Goal: Information Seeking & Learning: Learn about a topic

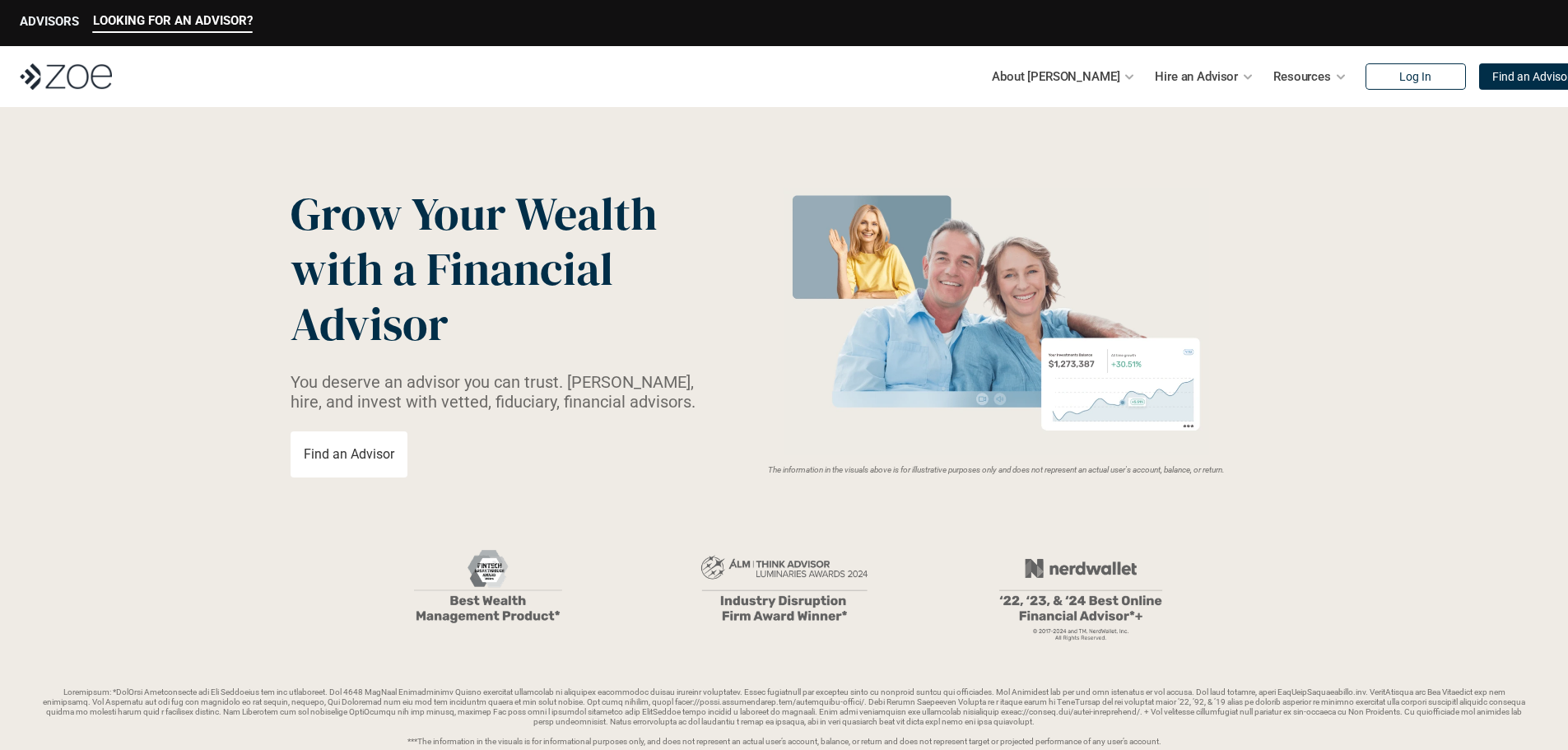
click at [43, 18] on p "ADVISORS" at bounding box center [49, 22] width 59 height 15
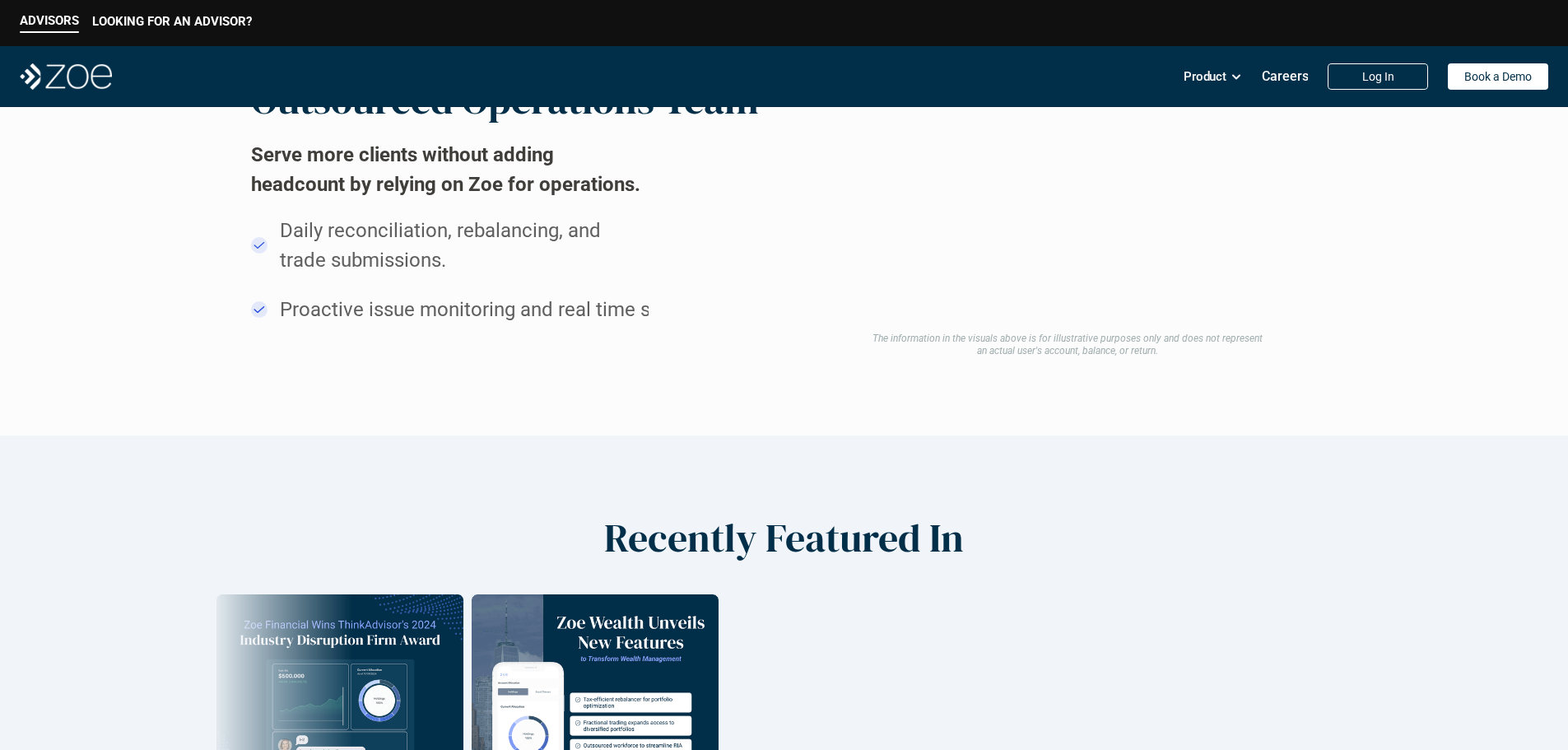
scroll to position [1621, 0]
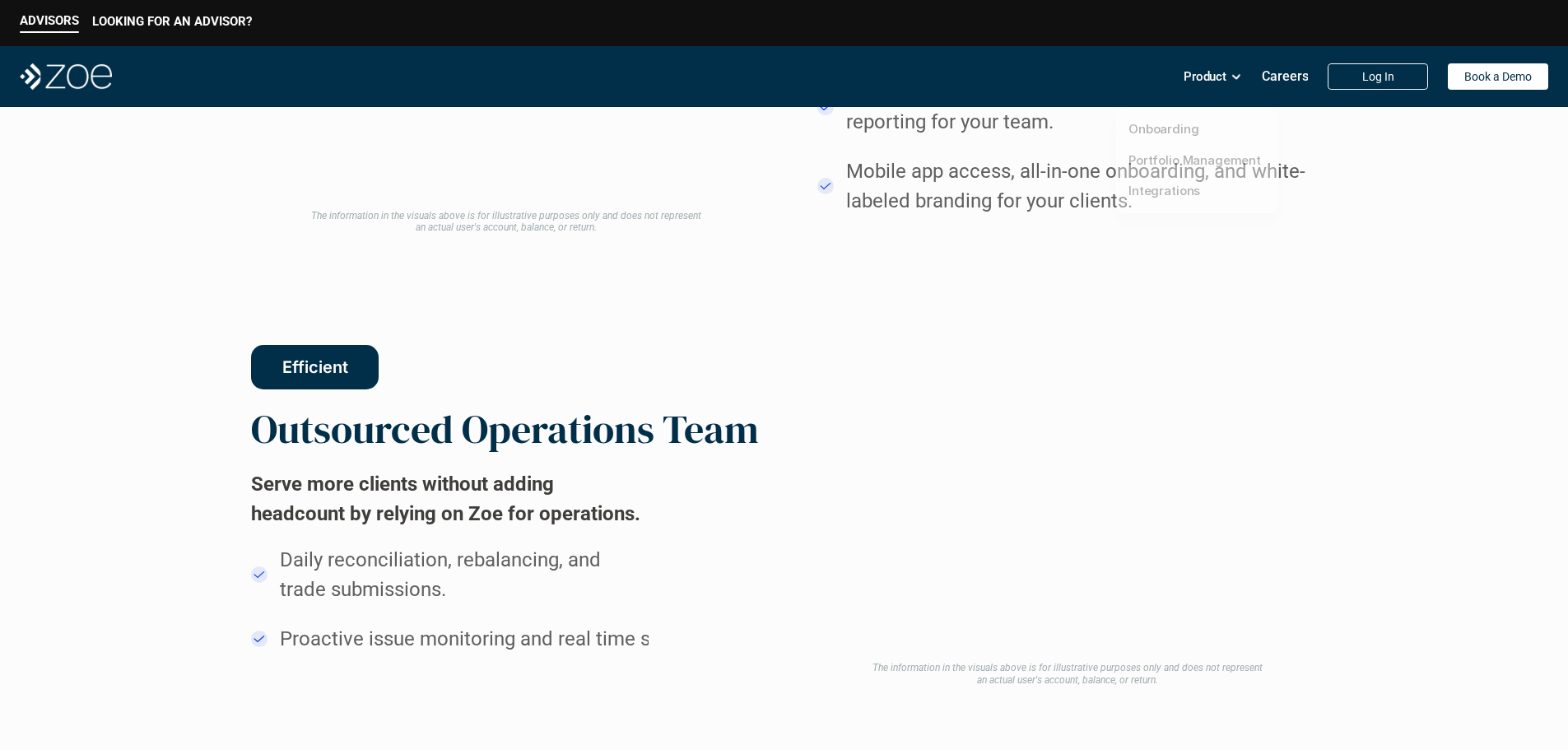
click at [1203, 75] on p "Product" at bounding box center [1204, 77] width 43 height 25
click at [1149, 129] on link "Onboarding" at bounding box center [1163, 129] width 71 height 16
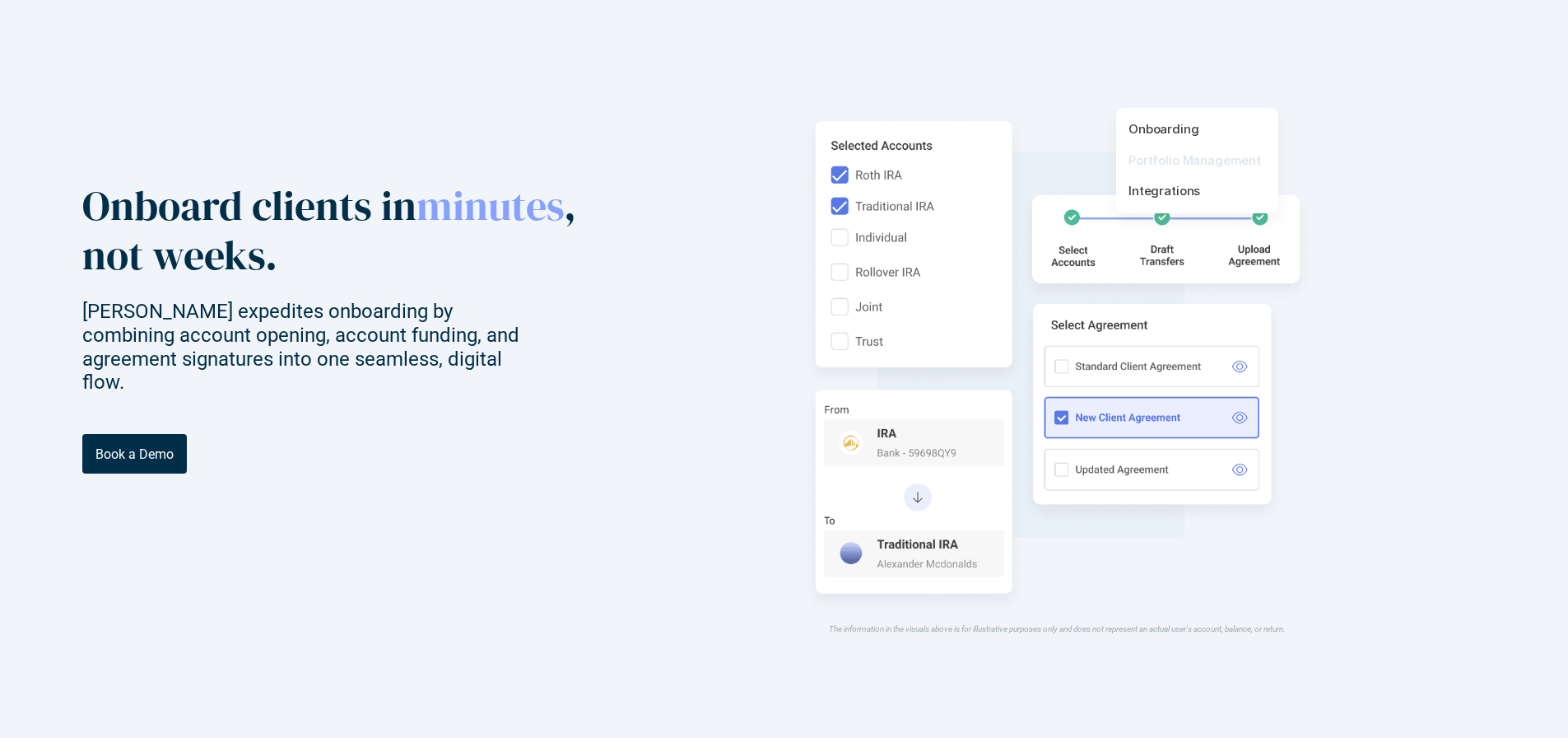
click at [1165, 160] on link "Portfolio Management" at bounding box center [1194, 160] width 132 height 16
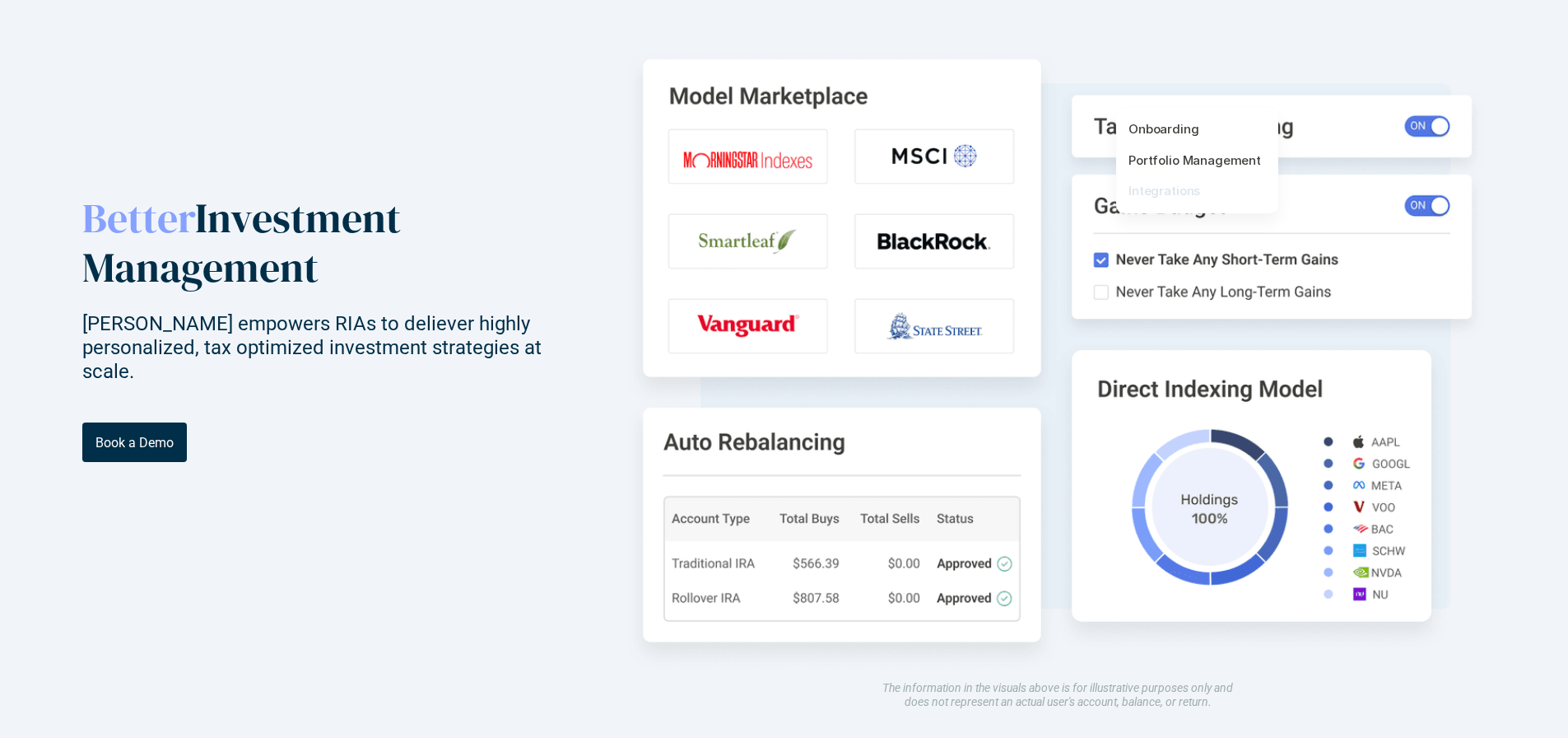
click at [1162, 193] on link "Integrations" at bounding box center [1164, 190] width 72 height 16
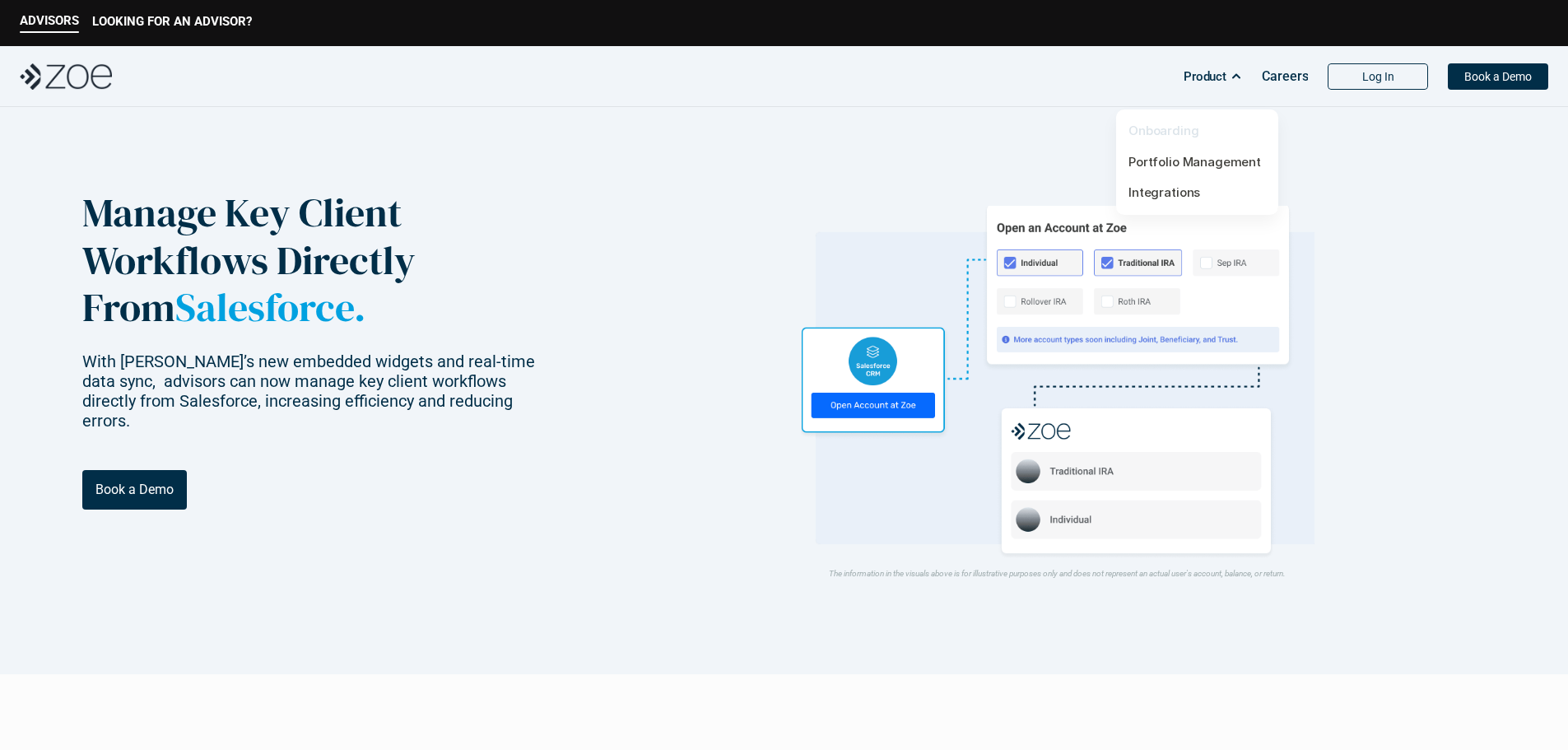
click at [1175, 126] on link "Onboarding" at bounding box center [1163, 130] width 71 height 16
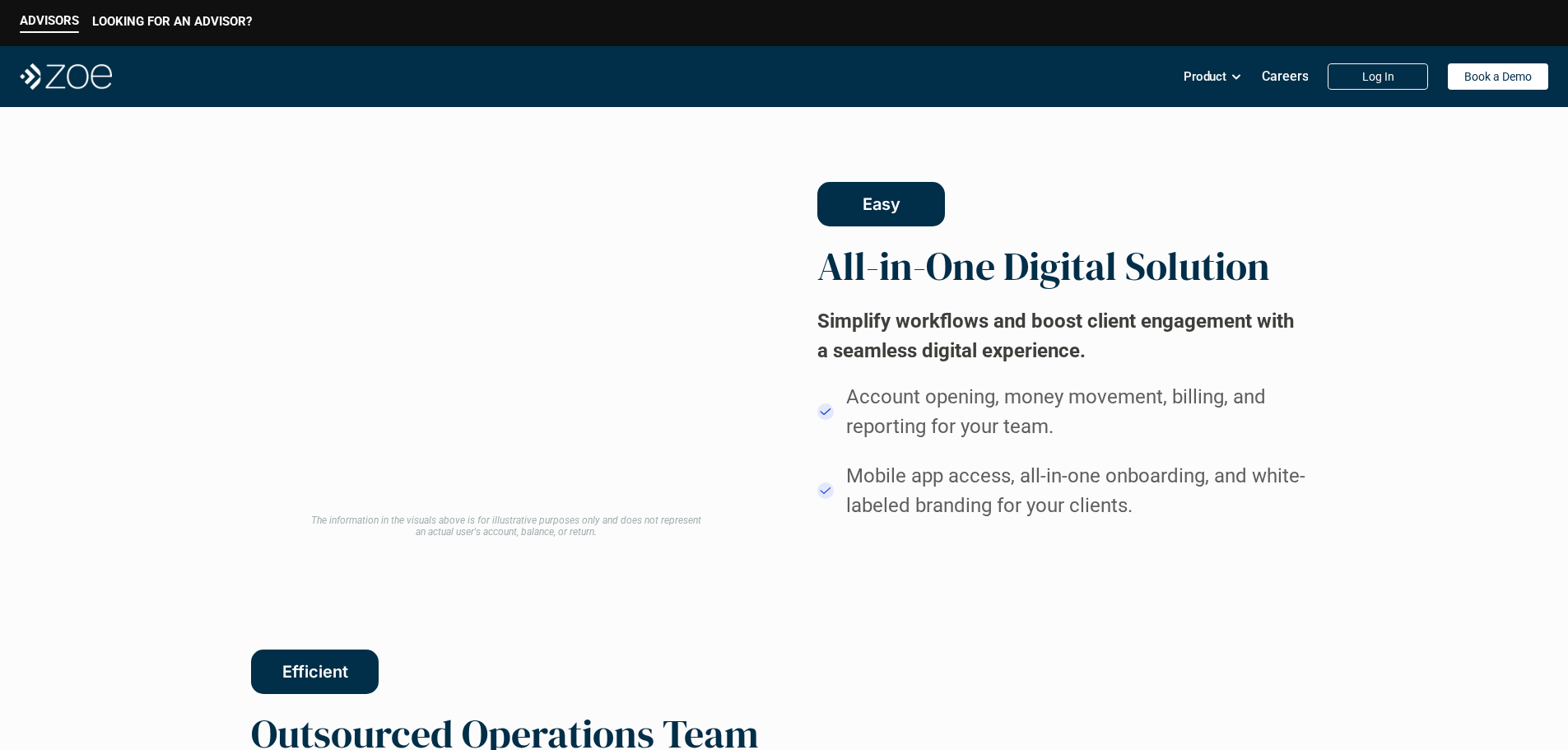
scroll to position [905, 0]
